Goal: Task Accomplishment & Management: Manage account settings

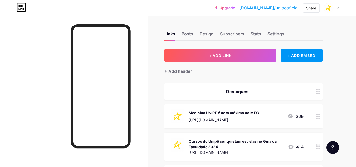
click at [339, 7] on icon at bounding box center [338, 7] width 2 height 1
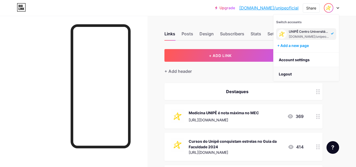
click at [304, 77] on li "Logout" at bounding box center [306, 74] width 65 height 14
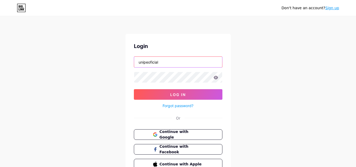
click at [205, 59] on input "unipeoficial" at bounding box center [178, 62] width 88 height 11
type input "cruzeirodosul"
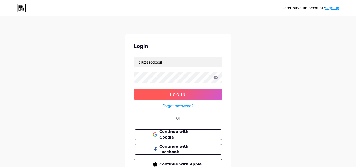
click at [206, 95] on button "Log In" at bounding box center [178, 94] width 89 height 11
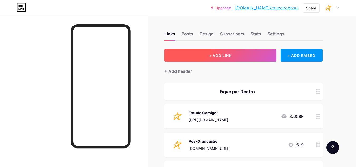
click at [255, 56] on button "+ ADD LINK" at bounding box center [220, 55] width 112 height 13
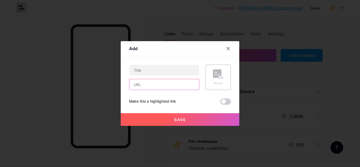
click at [161, 85] on input "text" at bounding box center [164, 84] width 70 height 11
paste input "[URL][DOMAIN_NAME]"
type input "[URL][DOMAIN_NAME]"
click at [161, 64] on div "Content YouTube Play YouTube video without leaving your page. ADD Vimeo Play Vi…" at bounding box center [180, 80] width 102 height 49
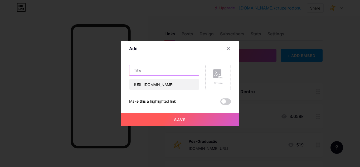
click at [162, 68] on input "text" at bounding box center [164, 70] width 70 height 11
paste input "Vem aí a VI Semana de Responsabilidade Social e ESG"
type input "Vem aí a VI Semana de Responsabilidade Social e ESG"
click at [229, 72] on div "Picture" at bounding box center [218, 77] width 25 height 25
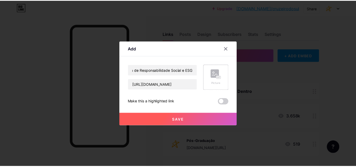
scroll to position [0, 0]
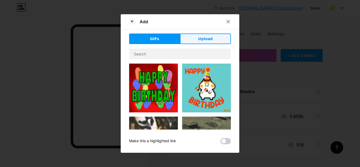
click at [214, 42] on button "Upload" at bounding box center [205, 38] width 51 height 11
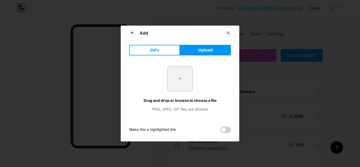
click at [175, 85] on input "file" at bounding box center [180, 78] width 25 height 25
type input "C:\fakepath\cruzeiro (1).png"
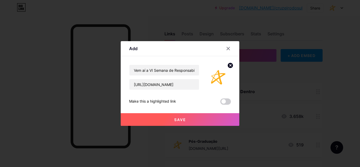
click at [187, 116] on button "Save" at bounding box center [180, 119] width 119 height 13
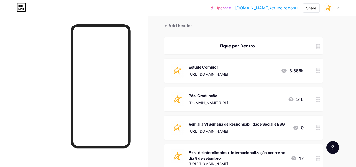
scroll to position [79, 0]
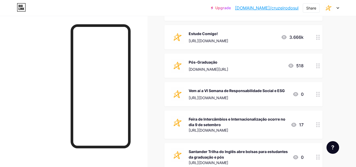
click at [315, 126] on div at bounding box center [318, 124] width 9 height 28
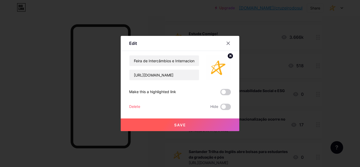
click at [135, 107] on div "Delete" at bounding box center [134, 107] width 11 height 6
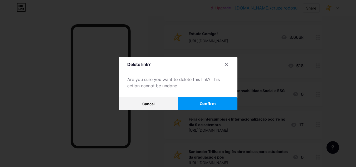
click at [207, 100] on button "Confirm" at bounding box center [207, 103] width 59 height 13
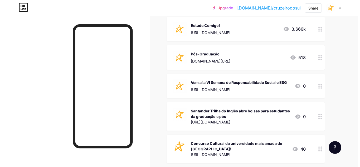
scroll to position [0, 0]
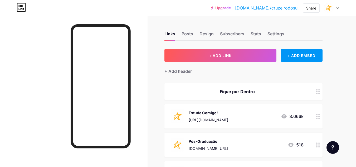
click at [334, 6] on div at bounding box center [331, 7] width 15 height 9
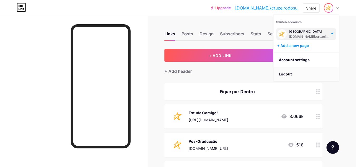
click at [299, 72] on li "Logout" at bounding box center [306, 74] width 65 height 14
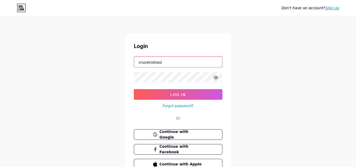
click at [195, 63] on input "cruzeirodosul" at bounding box center [178, 62] width 88 height 11
type input "udf"
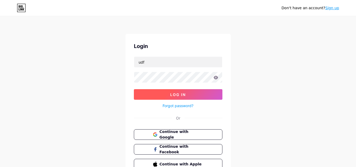
click at [195, 94] on button "Log In" at bounding box center [178, 94] width 89 height 11
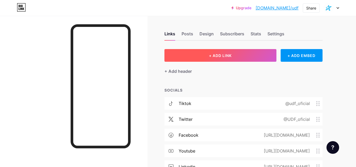
click at [215, 59] on button "+ ADD LINK" at bounding box center [220, 55] width 112 height 13
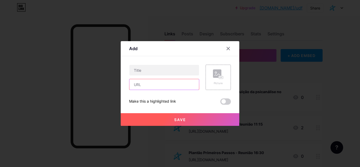
click at [154, 86] on input "text" at bounding box center [164, 84] width 70 height 11
paste input "[URL][DOMAIN_NAME]"
type input "[URL][DOMAIN_NAME]"
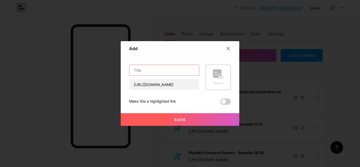
click at [168, 71] on input "text" at bounding box center [164, 70] width 70 height 11
paste input "Vem aí a VI Semana de Responsabilidade Social e ESG"
drag, startPoint x: 138, startPoint y: 70, endPoint x: 124, endPoint y: 68, distance: 14.1
click at [124, 68] on div "Add Content YouTube Play YouTube video without leaving your page. ADD Vimeo Pla…" at bounding box center [180, 83] width 119 height 85
click at [149, 70] on input "Vem aí a VI Semana de Responsabilidade Social e ESG" at bounding box center [164, 70] width 70 height 11
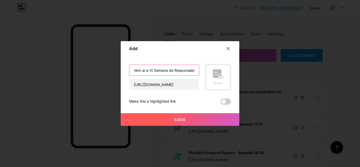
drag, startPoint x: 136, startPoint y: 69, endPoint x: 114, endPoint y: 69, distance: 21.4
click at [114, 69] on div "Add Content YouTube Play YouTube video without leaving your page. ADD Vimeo Pla…" at bounding box center [180, 83] width 360 height 167
type input "Participe da VI Semana de Responsabilidade Social e ESG"
click at [226, 72] on div "Picture" at bounding box center [218, 77] width 25 height 25
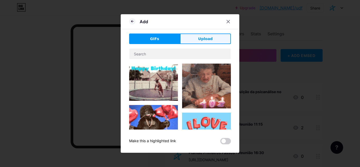
click at [216, 41] on button "Upload" at bounding box center [205, 38] width 51 height 11
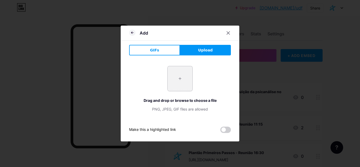
click at [175, 81] on input "file" at bounding box center [180, 78] width 25 height 25
type input "C:\fakepath\udf (1).png"
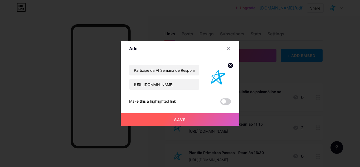
click at [201, 122] on button "Save" at bounding box center [180, 119] width 119 height 13
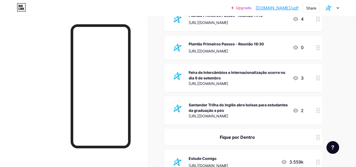
scroll to position [132, 0]
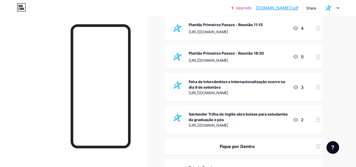
click at [266, 90] on div "[URL][DOMAIN_NAME]" at bounding box center [239, 93] width 100 height 6
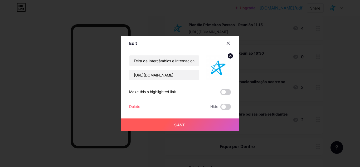
click at [131, 105] on div "Delete" at bounding box center [134, 107] width 11 height 6
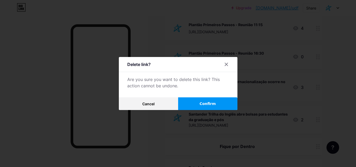
click at [212, 105] on span "Confirm" at bounding box center [208, 104] width 16 height 6
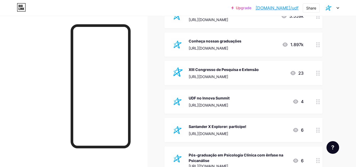
scroll to position [264, 0]
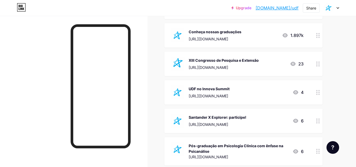
click at [216, 96] on div "[URL][DOMAIN_NAME]" at bounding box center [209, 96] width 41 height 6
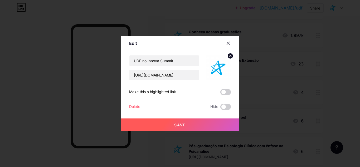
click at [140, 103] on div "UDF no Innova Summit [URL][DOMAIN_NAME] Make this a highlighted link Delete Hid…" at bounding box center [180, 82] width 102 height 55
click at [140, 106] on div "Delete" at bounding box center [134, 107] width 11 height 6
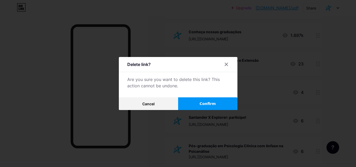
click at [217, 104] on button "Confirm" at bounding box center [207, 103] width 59 height 13
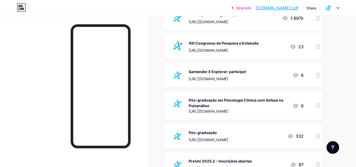
scroll to position [290, 0]
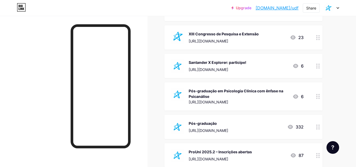
click at [238, 102] on div "[URL][DOMAIN_NAME]" at bounding box center [239, 102] width 100 height 6
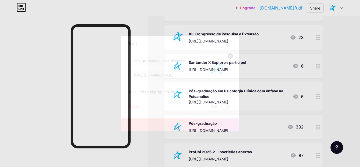
click at [141, 106] on div "Delete Hide" at bounding box center [180, 107] width 102 height 6
click at [139, 106] on div "Delete" at bounding box center [134, 107] width 11 height 6
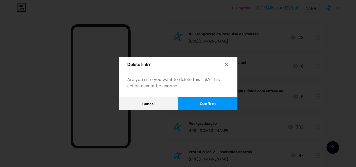
click at [214, 105] on span "Confirm" at bounding box center [208, 104] width 16 height 6
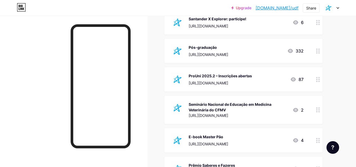
scroll to position [343, 0]
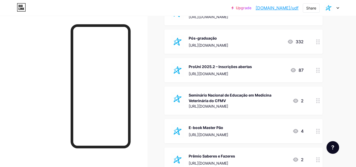
click at [215, 110] on div "Seminário Nacional de Educação em Medicina Veterinária do CFMV [URL][DOMAIN_NAM…" at bounding box center [243, 100] width 158 height 28
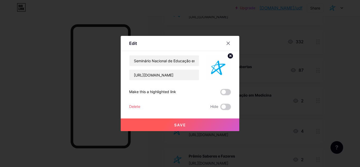
click at [126, 107] on div "Edit Content YouTube Play YouTube video without leaving your page. ADD Vimeo Pl…" at bounding box center [180, 83] width 119 height 95
click at [129, 106] on div "Delete" at bounding box center [134, 107] width 11 height 6
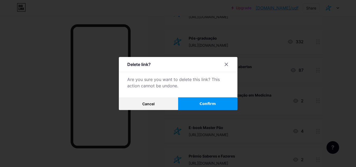
click at [219, 103] on button "Confirm" at bounding box center [207, 103] width 59 height 13
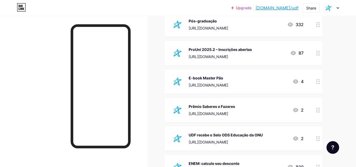
scroll to position [369, 0]
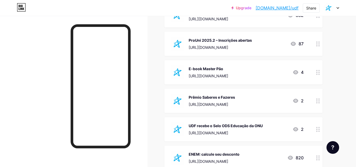
click at [254, 106] on div "Prêmio Saberes e Fazeres [URL][DOMAIN_NAME] 2" at bounding box center [237, 101] width 133 height 14
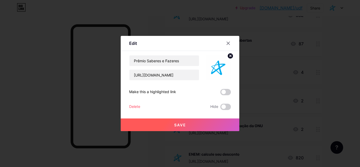
click at [137, 106] on div "Delete" at bounding box center [134, 107] width 11 height 6
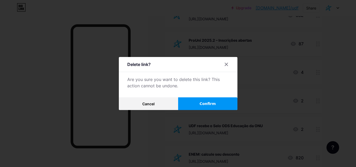
click at [198, 106] on button "Confirm" at bounding box center [207, 103] width 59 height 13
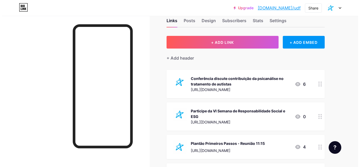
scroll to position [0, 0]
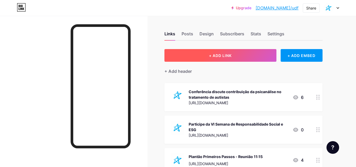
click at [248, 57] on button "+ ADD LINK" at bounding box center [220, 55] width 112 height 13
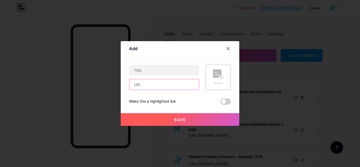
click at [159, 83] on input "text" at bounding box center [164, 84] width 70 height 11
paste input "Vem aí a VI Semana de Responsabilidade Social e ESG"
click at [159, 84] on input "Vem aí a VI Semana de Responsabilidade Social e ESG" at bounding box center [164, 84] width 70 height 11
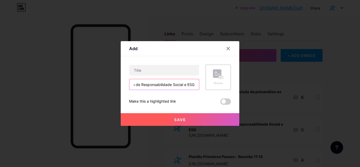
click at [159, 84] on input "Vem aí a VI Semana de Responsabilidade Social e ESG" at bounding box center [164, 84] width 70 height 11
type input "Vem aí a VI Semana de Responsabilidade Social e ESG"
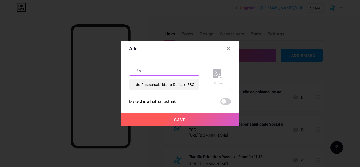
click at [164, 72] on input "text" at bounding box center [164, 70] width 70 height 11
paste input "Vem aí a VI Semana de Responsabilidade Social e ESG"
type input "Vem aí a VI Semana de Responsabilidade Social e ESG"
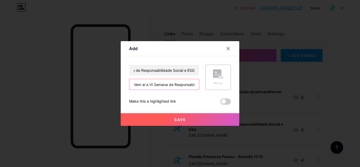
click at [163, 83] on input "Vem aí a VI Semana de Responsabilidade Social e ESG" at bounding box center [164, 84] width 70 height 11
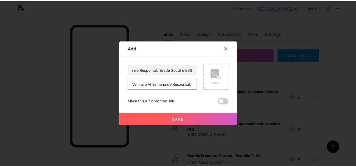
scroll to position [0, 0]
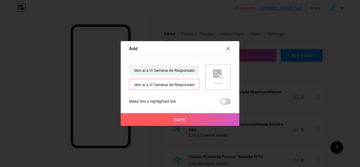
click at [163, 83] on input "Vem aí a VI Semana de Responsabilidade Social e ESG" at bounding box center [164, 84] width 70 height 11
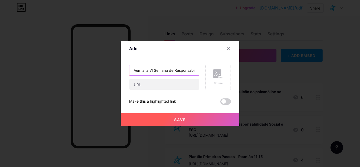
drag, startPoint x: 148, startPoint y: 70, endPoint x: 121, endPoint y: 68, distance: 26.5
click at [121, 68] on div "Add Content YouTube Play YouTube video without leaving your page. ADD Vimeo Pla…" at bounding box center [180, 83] width 119 height 85
click at [228, 50] on icon at bounding box center [228, 48] width 4 height 4
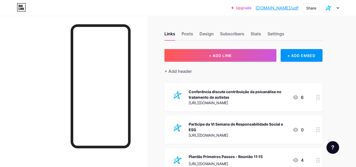
scroll to position [26, 0]
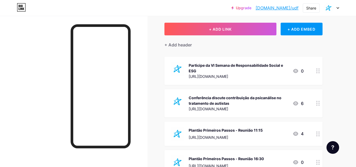
click at [337, 9] on icon at bounding box center [338, 8] width 3 height 2
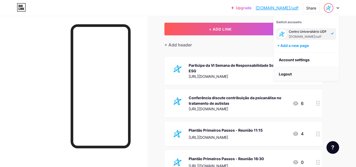
click at [284, 76] on li "Logout" at bounding box center [306, 74] width 65 height 14
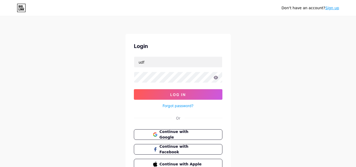
drag, startPoint x: 186, startPoint y: 71, endPoint x: 187, endPoint y: 67, distance: 4.3
click at [186, 71] on form "udf Log In Forgot password?" at bounding box center [178, 82] width 89 height 52
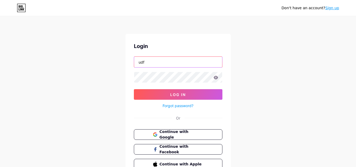
click at [191, 60] on input "udf" at bounding box center [178, 62] width 88 height 11
type input "fsg_br"
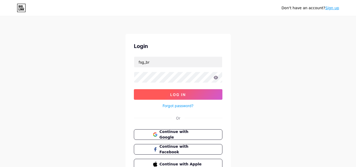
click at [193, 93] on button "Log In" at bounding box center [178, 94] width 89 height 11
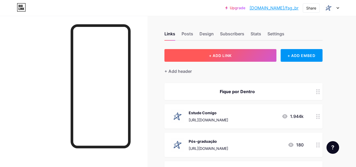
click at [243, 53] on button "+ ADD LINK" at bounding box center [220, 55] width 112 height 13
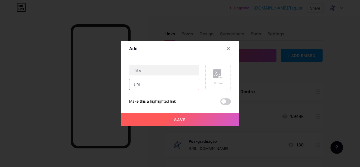
click at [164, 87] on input "text" at bounding box center [164, 84] width 70 height 11
paste input "[URL][DOMAIN_NAME]"
type input "[URL][DOMAIN_NAME]"
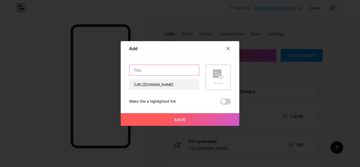
click at [181, 73] on input "text" at bounding box center [164, 70] width 70 height 11
paste input "VI Semana de Responsabilidade Social e ESG"
type input "Participe da VI Semana de Responsabilidade Social e ESG"
click at [218, 74] on icon at bounding box center [217, 75] width 5 height 2
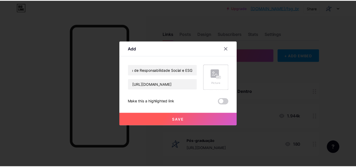
scroll to position [0, 0]
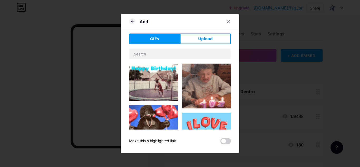
click at [215, 37] on button "Upload" at bounding box center [205, 38] width 51 height 11
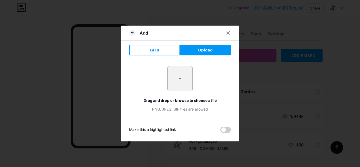
click at [186, 76] on input "file" at bounding box center [180, 78] width 25 height 25
type input "C:\fakepath\fsg_up.png"
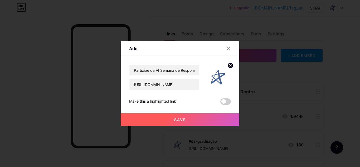
click at [198, 117] on button "Save" at bounding box center [180, 119] width 119 height 13
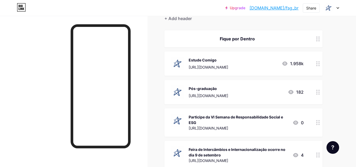
scroll to position [79, 0]
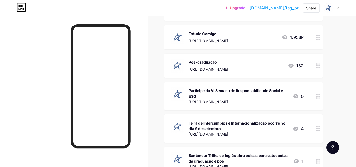
click at [259, 135] on div "[URL][DOMAIN_NAME]" at bounding box center [239, 134] width 100 height 6
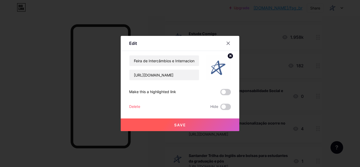
click at [130, 107] on div "Delete" at bounding box center [134, 107] width 11 height 6
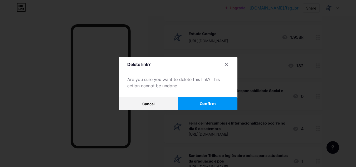
click at [196, 105] on button "Confirm" at bounding box center [207, 103] width 59 height 13
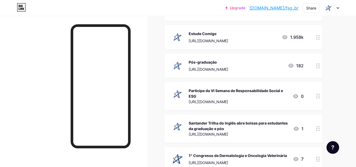
click at [338, 8] on icon at bounding box center [338, 8] width 3 height 2
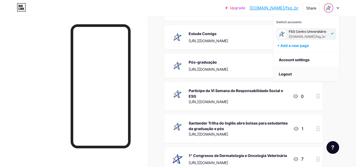
click at [307, 77] on li "Logout" at bounding box center [306, 74] width 65 height 14
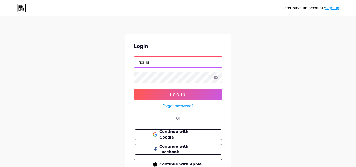
click at [176, 65] on input "fsg_br" at bounding box center [178, 62] width 88 height 11
type input "ceunsp"
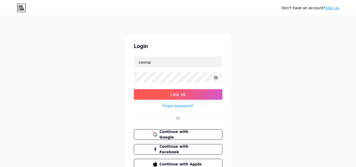
click at [210, 93] on button "Log In" at bounding box center [178, 94] width 89 height 11
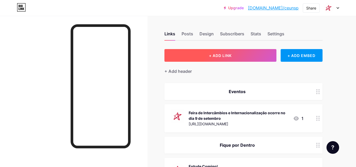
click at [232, 61] on button "+ ADD LINK" at bounding box center [220, 55] width 112 height 13
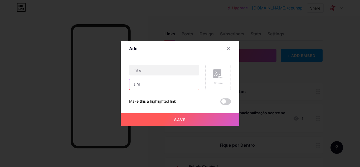
click at [166, 85] on input "text" at bounding box center [164, 84] width 70 height 11
paste input "[URL][DOMAIN_NAME]"
type input "[URL][DOMAIN_NAME]"
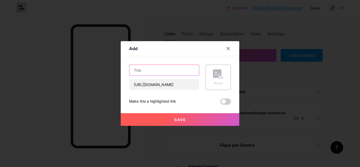
click at [167, 67] on input "text" at bounding box center [164, 70] width 70 height 11
paste input "VI Semana de Responsabilidade Social e ESG"
drag, startPoint x: 171, startPoint y: 69, endPoint x: 78, endPoint y: 69, distance: 92.8
click at [78, 69] on div "Add Content YouTube Play YouTube video without leaving your page. ADD Vimeo Pla…" at bounding box center [180, 83] width 360 height 167
type input "Participe da VI Semana de Responsabilidade Social e ESG"
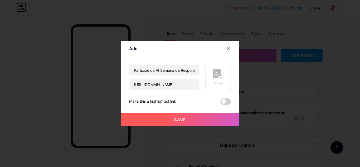
click at [221, 70] on rect at bounding box center [217, 73] width 8 height 8
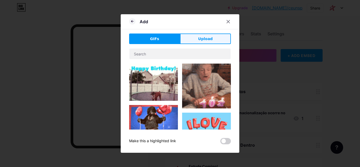
click at [211, 39] on span "Upload" at bounding box center [205, 39] width 14 height 6
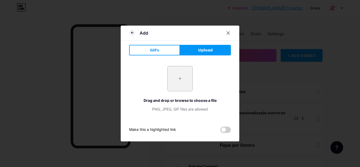
click at [183, 88] on input "file" at bounding box center [180, 78] width 25 height 25
type input "C:\fakepath\ceunsp_unifran.png"
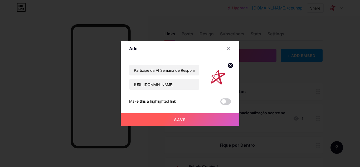
click at [182, 119] on span "Save" at bounding box center [180, 119] width 12 height 4
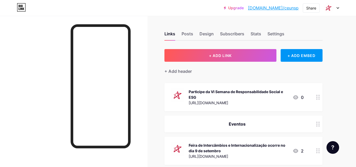
scroll to position [26, 0]
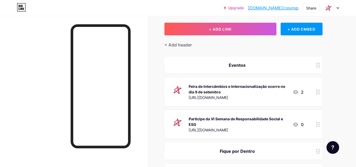
click at [260, 95] on div "[URL][DOMAIN_NAME]" at bounding box center [239, 98] width 100 height 6
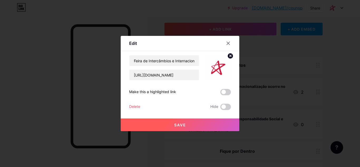
click at [138, 108] on div "Delete" at bounding box center [134, 107] width 11 height 6
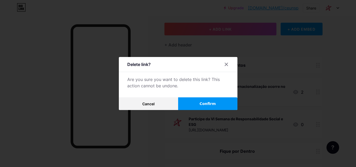
click at [196, 105] on button "Confirm" at bounding box center [207, 103] width 59 height 13
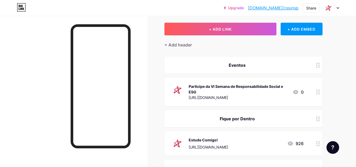
click at [336, 11] on div at bounding box center [331, 7] width 15 height 9
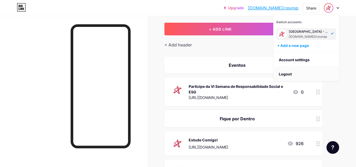
click at [314, 72] on li "Logout" at bounding box center [306, 74] width 65 height 14
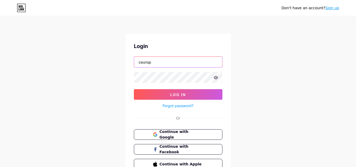
click at [210, 64] on input "ceunsp" at bounding box center [178, 62] width 88 height 11
type input "unipeoficial"
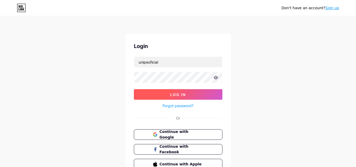
click at [203, 95] on button "Log In" at bounding box center [178, 94] width 89 height 11
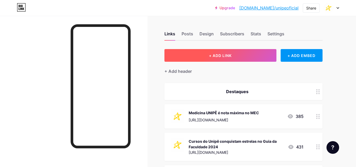
click at [252, 57] on button "+ ADD LINK" at bounding box center [220, 55] width 112 height 13
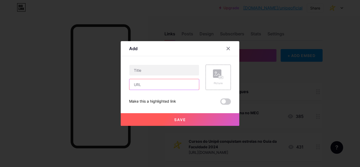
click at [162, 84] on input "text" at bounding box center [164, 84] width 70 height 11
paste input "[URL][DOMAIN_NAME]"
type input "[URL][DOMAIN_NAME]"
click at [181, 63] on div "Content YouTube Play YouTube video without leaving your page. ADD Vimeo Play Vi…" at bounding box center [180, 80] width 102 height 49
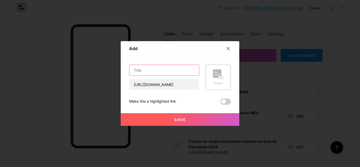
click at [181, 67] on input "text" at bounding box center [164, 70] width 70 height 11
paste input "VI Semana de Responsabilidade Social e ESG"
drag, startPoint x: 169, startPoint y: 70, endPoint x: 125, endPoint y: 70, distance: 44.0
click at [125, 70] on div "Add Content YouTube Play YouTube video without leaving your page. ADD Vimeo Pla…" at bounding box center [180, 83] width 119 height 85
click at [133, 70] on input "VI Semana de Responsabilidade Social e ESG" at bounding box center [164, 70] width 70 height 11
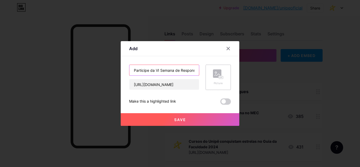
type input "Participe da VI Semana de Responsabilidade Social e ESG"
click at [214, 75] on rect at bounding box center [217, 73] width 8 height 8
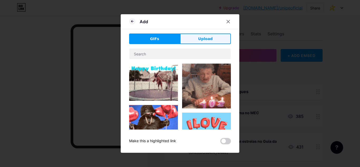
click at [207, 40] on span "Upload" at bounding box center [205, 39] width 14 height 6
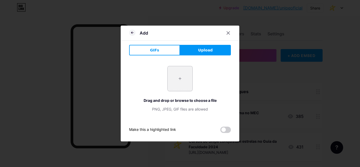
click at [187, 80] on input "file" at bounding box center [180, 78] width 25 height 25
type input "C:\fakepath\fass_unipe.png"
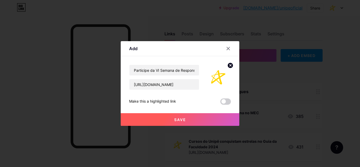
click at [193, 117] on button "Save" at bounding box center [180, 119] width 119 height 13
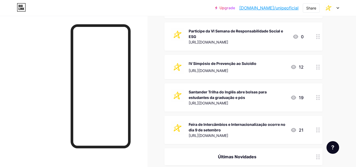
scroll to position [152, 0]
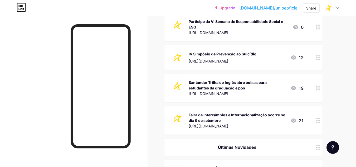
click at [278, 125] on div "[URL][DOMAIN_NAME]" at bounding box center [238, 126] width 98 height 6
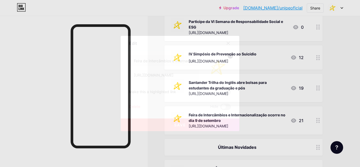
click at [139, 106] on div "Delete" at bounding box center [134, 107] width 11 height 6
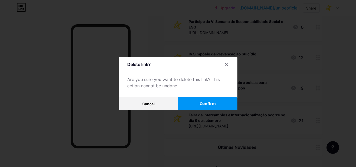
click at [200, 103] on button "Confirm" at bounding box center [207, 103] width 59 height 13
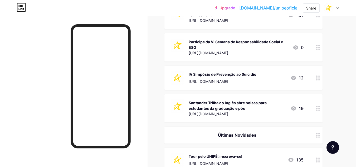
scroll to position [0, 0]
